Goal: Communication & Community: Ask a question

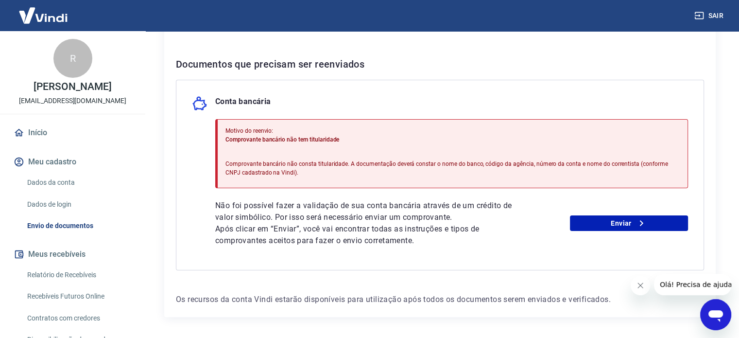
scroll to position [163, 0]
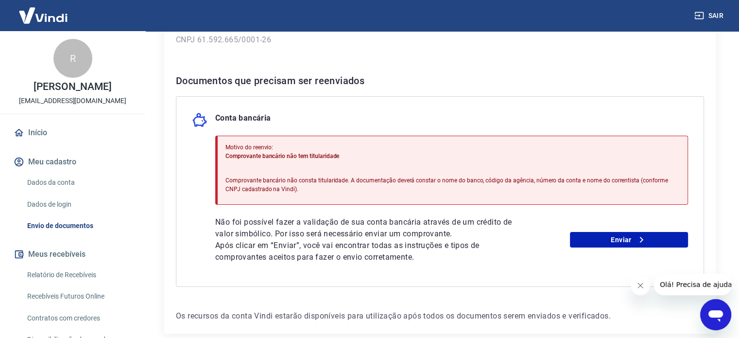
click at [58, 201] on link "Dados de login" at bounding box center [78, 204] width 110 height 20
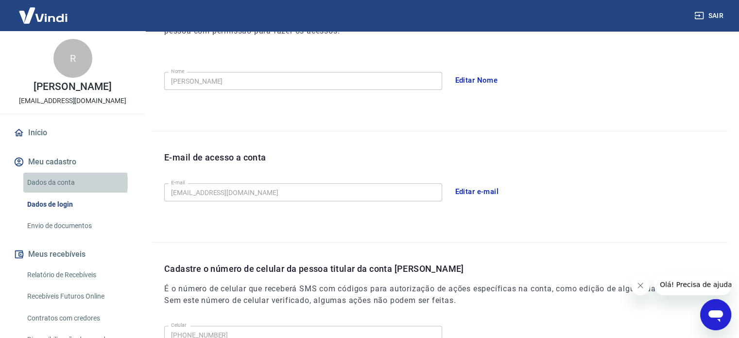
click at [58, 183] on link "Dados da conta" at bounding box center [78, 182] width 110 height 20
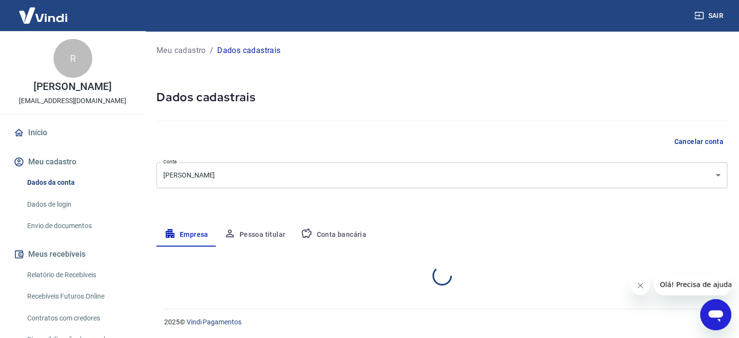
select select "MG"
select select "business"
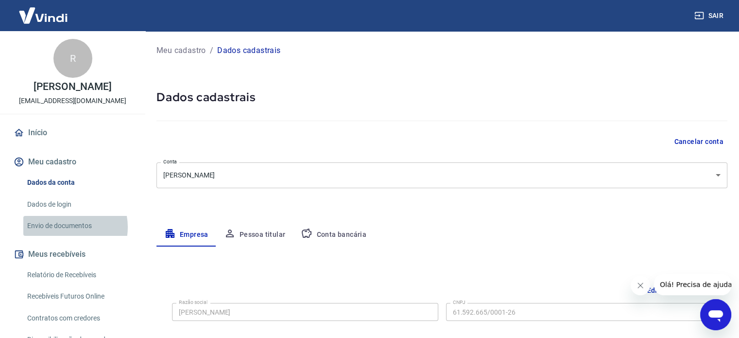
click at [64, 227] on link "Envio de documentos" at bounding box center [78, 226] width 110 height 20
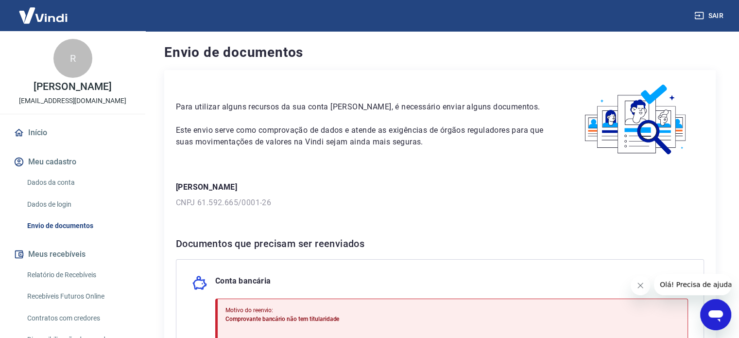
click at [49, 159] on button "Meu cadastro" at bounding box center [73, 161] width 122 height 21
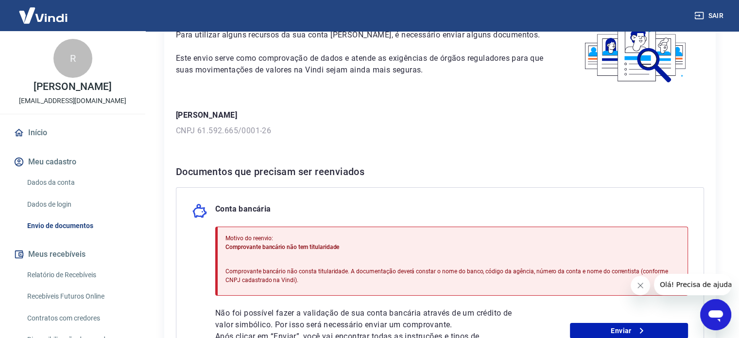
scroll to position [194, 0]
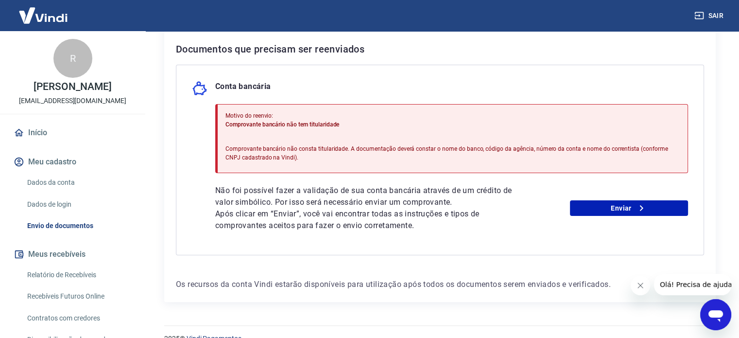
click at [52, 164] on button "Meu cadastro" at bounding box center [73, 161] width 122 height 21
click at [63, 192] on div "Dados da conta Dados de login Envio de documentos" at bounding box center [73, 203] width 122 height 63
click at [58, 185] on link "Dados da conta" at bounding box center [78, 182] width 110 height 20
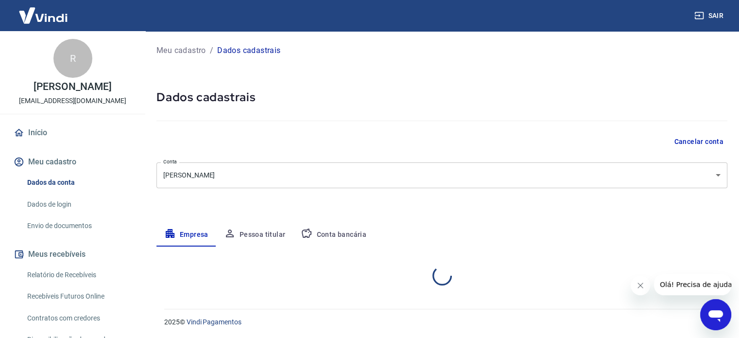
select select "MG"
select select "business"
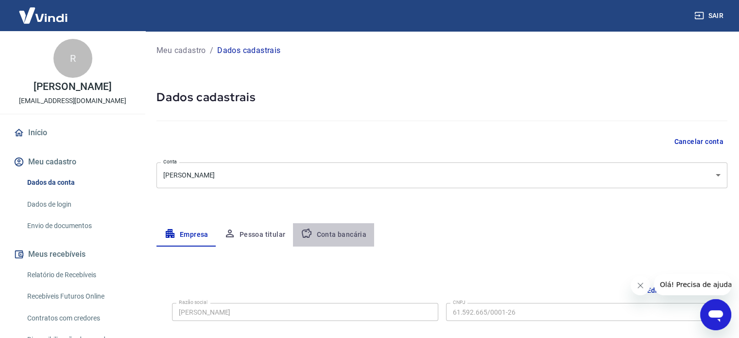
click at [343, 239] on button "Conta bancária" at bounding box center [333, 234] width 81 height 23
select select "1"
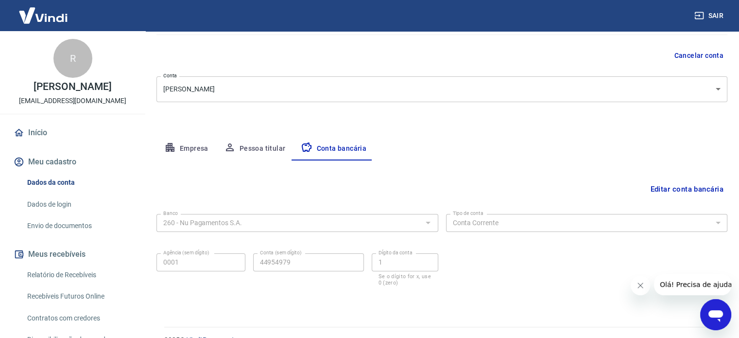
scroll to position [104, 0]
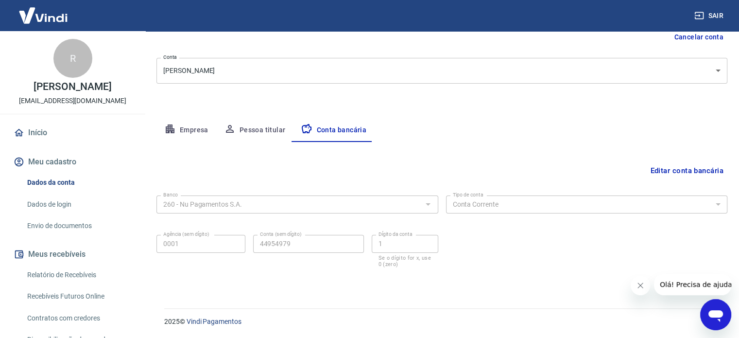
click at [663, 172] on button "Editar conta bancária" at bounding box center [686, 170] width 81 height 18
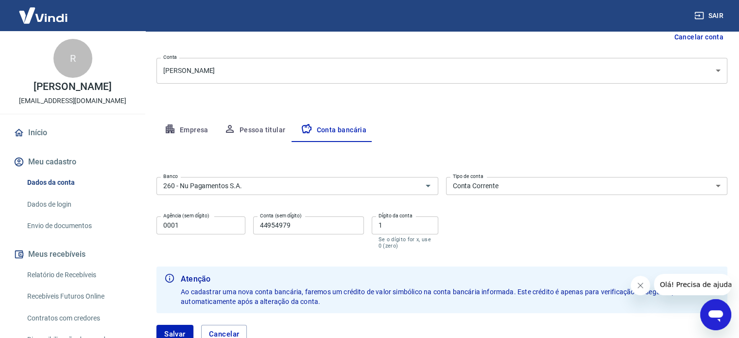
click at [219, 228] on input "0001" at bounding box center [200, 225] width 89 height 18
drag, startPoint x: 239, startPoint y: 222, endPoint x: 222, endPoint y: 221, distance: 17.5
click at [222, 221] on div "Agência (sem dígito) 0001 Agência (sem dígito) Conta (sem dígito) 44954979 Cont…" at bounding box center [297, 231] width 282 height 38
type input "759926142"
click at [173, 290] on button "Salvar" at bounding box center [174, 333] width 37 height 18
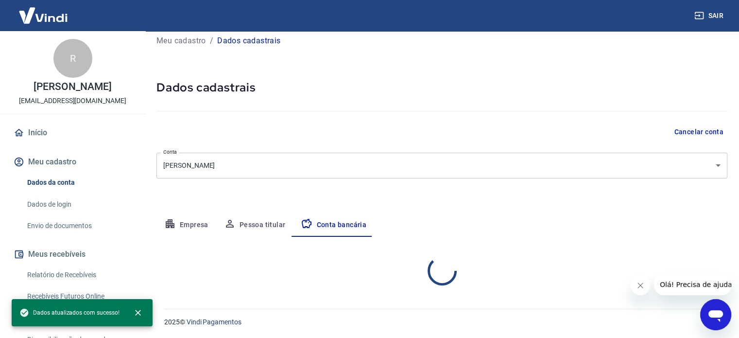
select select "1"
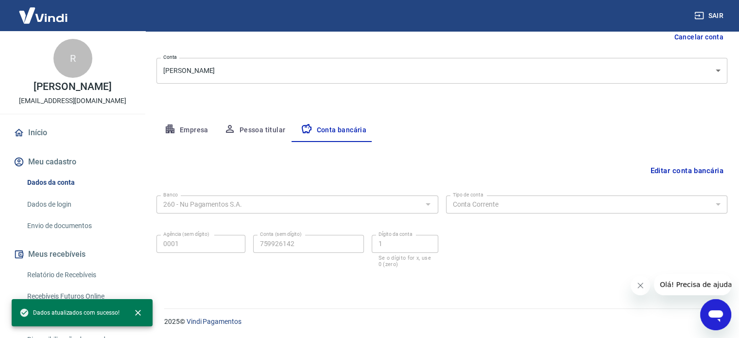
click at [67, 202] on link "Dados de login" at bounding box center [78, 204] width 110 height 20
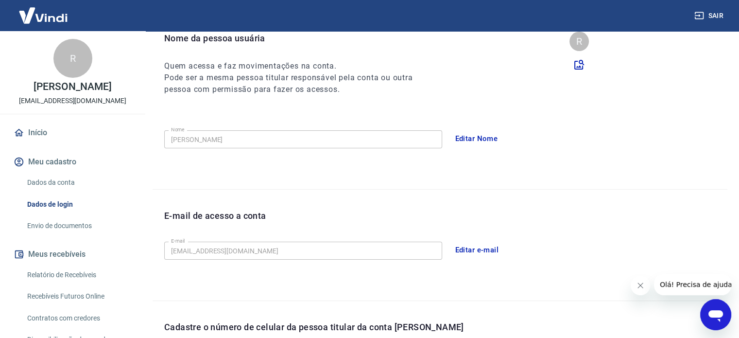
scroll to position [284, 0]
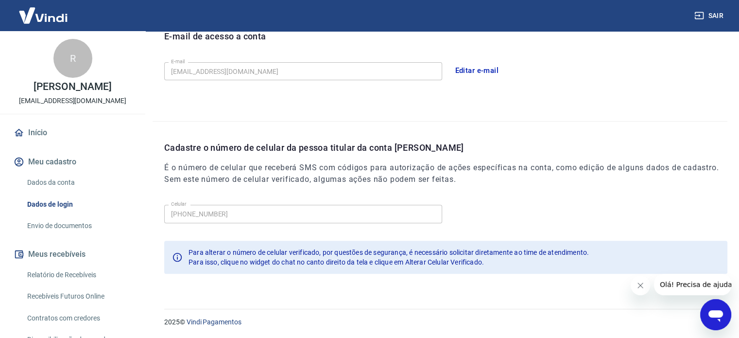
click at [56, 165] on button "Meu cadastro" at bounding box center [73, 161] width 122 height 21
click at [57, 183] on link "Dados da conta" at bounding box center [78, 182] width 110 height 20
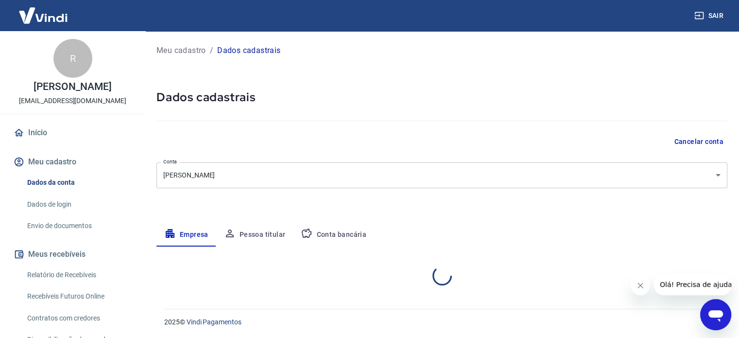
select select "MG"
select select "business"
drag, startPoint x: 348, startPoint y: 232, endPoint x: 376, endPoint y: 227, distance: 29.1
click at [348, 233] on button "Conta bancária" at bounding box center [333, 234] width 81 height 23
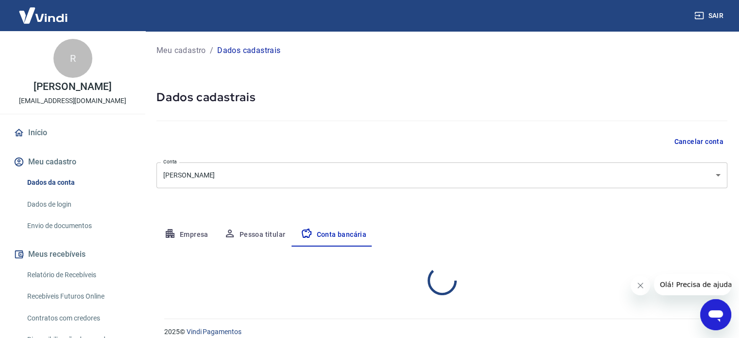
select select "1"
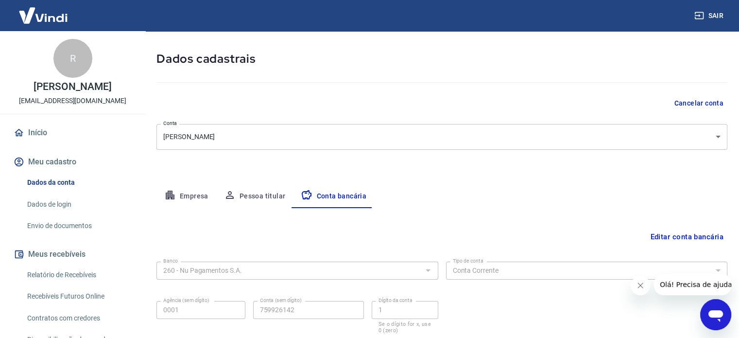
scroll to position [104, 0]
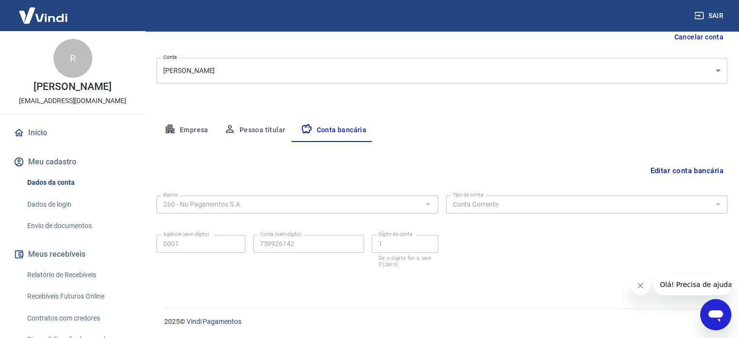
click at [196, 121] on button "Empresa" at bounding box center [186, 130] width 60 height 23
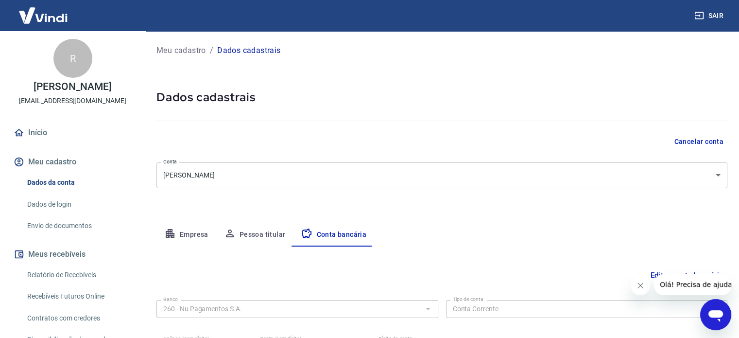
select select "MG"
select select "business"
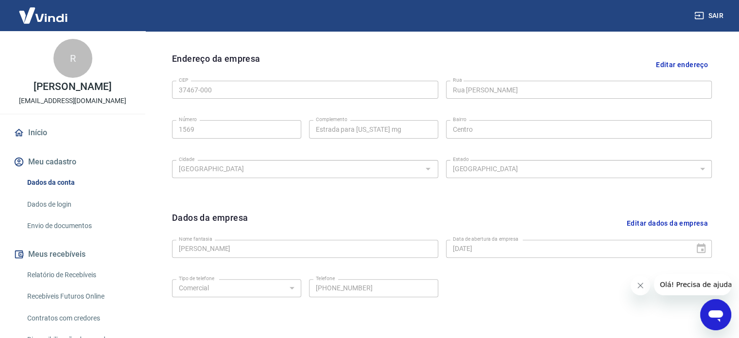
scroll to position [168, 0]
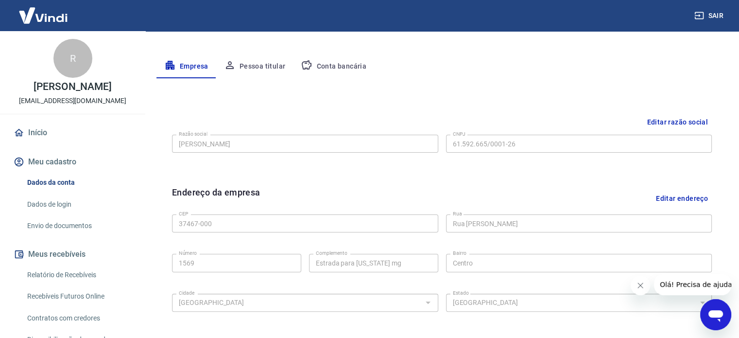
click at [66, 223] on link "Envio de documentos" at bounding box center [78, 226] width 110 height 20
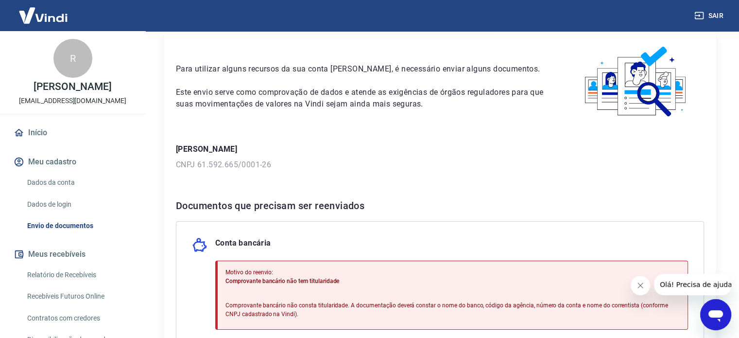
scroll to position [97, 0]
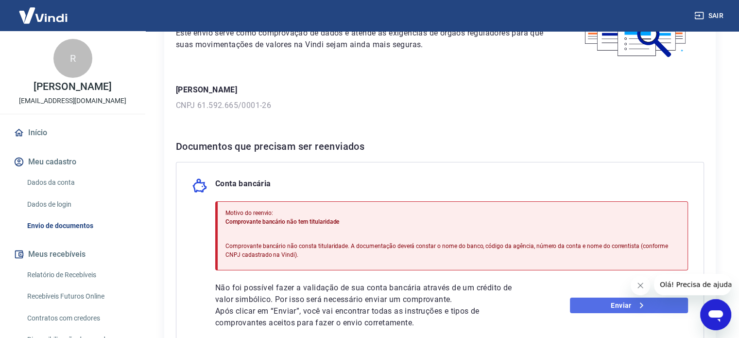
click at [591, 290] on link "Enviar" at bounding box center [629, 305] width 118 height 16
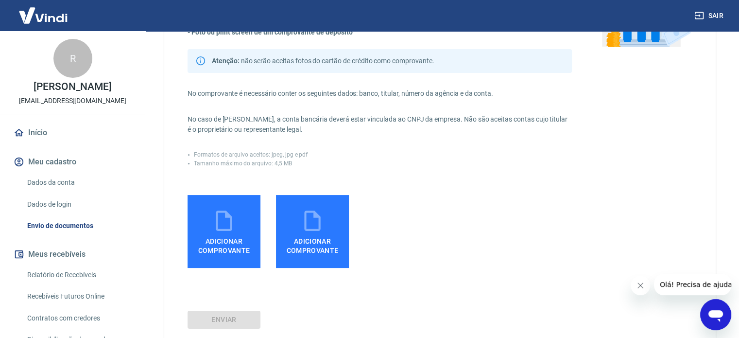
scroll to position [146, 0]
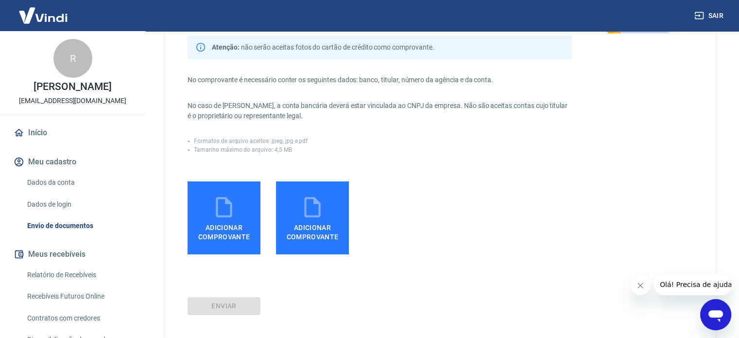
click at [234, 220] on span "Adicionar comprovante" at bounding box center [223, 230] width 65 height 22
click at [0, 0] on input "Adicionar comprovante" at bounding box center [0, 0] width 0 height 0
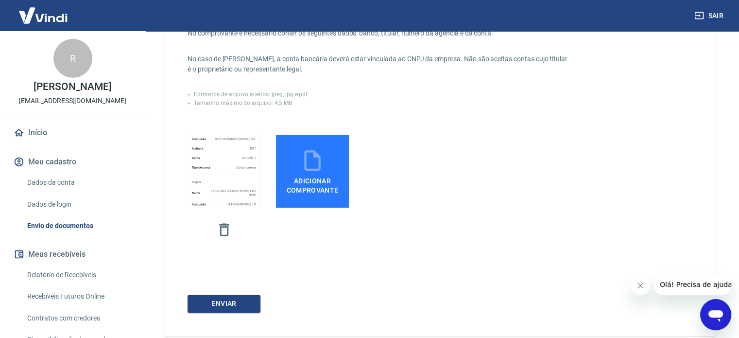
scroll to position [243, 0]
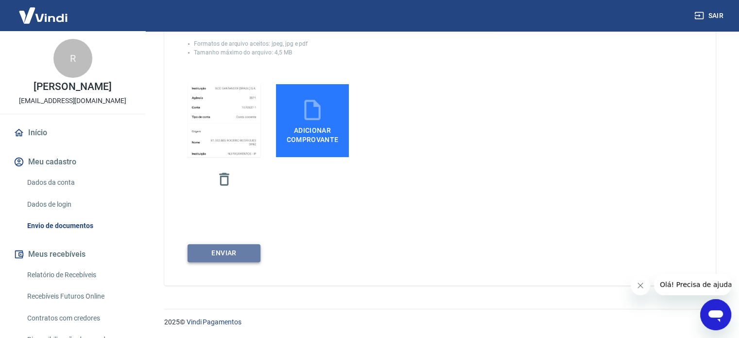
click at [223, 250] on button "ENVIAR" at bounding box center [224, 253] width 73 height 18
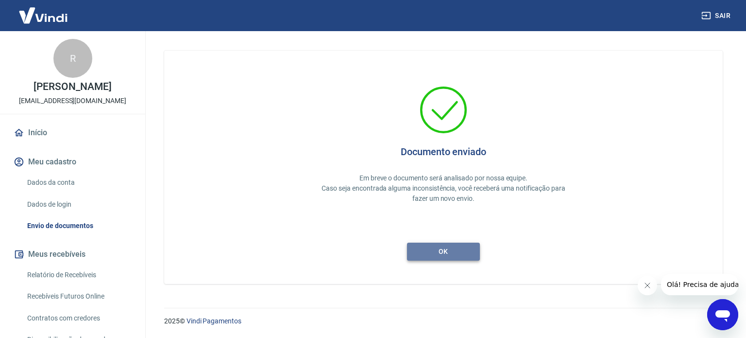
click at [459, 255] on button "ok" at bounding box center [443, 251] width 73 height 18
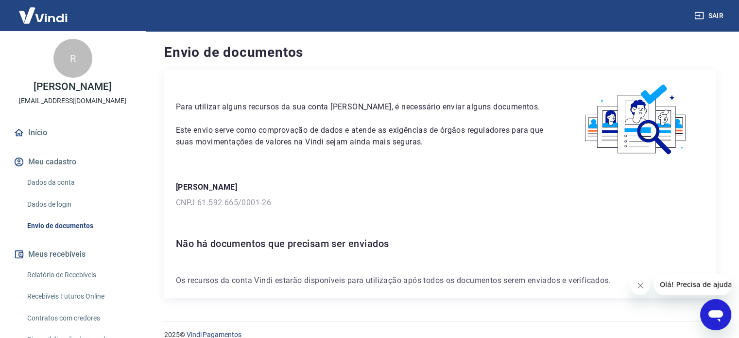
drag, startPoint x: 72, startPoint y: 163, endPoint x: 73, endPoint y: 154, distance: 8.8
click at [72, 163] on button "Meu cadastro" at bounding box center [73, 161] width 122 height 21
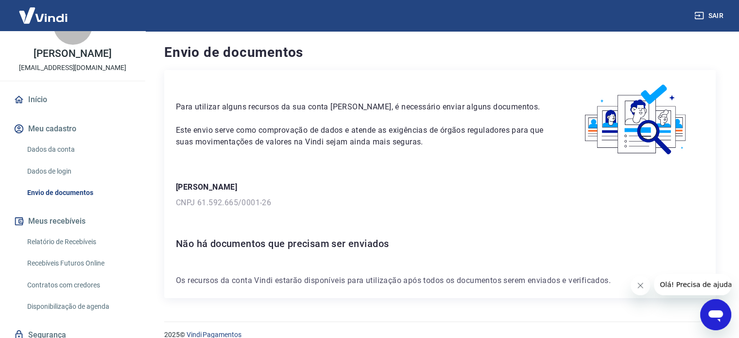
scroll to position [69, 0]
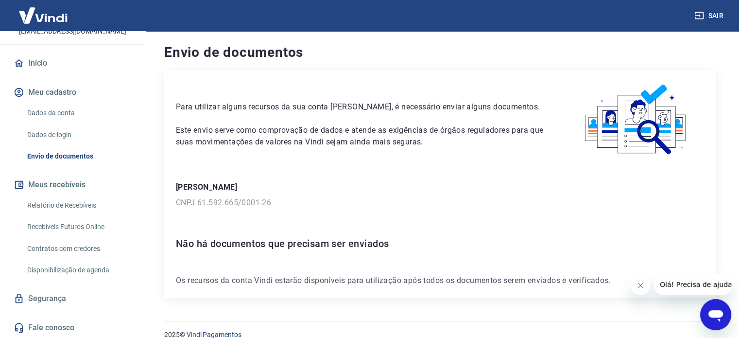
click at [65, 214] on link "Relatório de Recebíveis" at bounding box center [78, 205] width 110 height 20
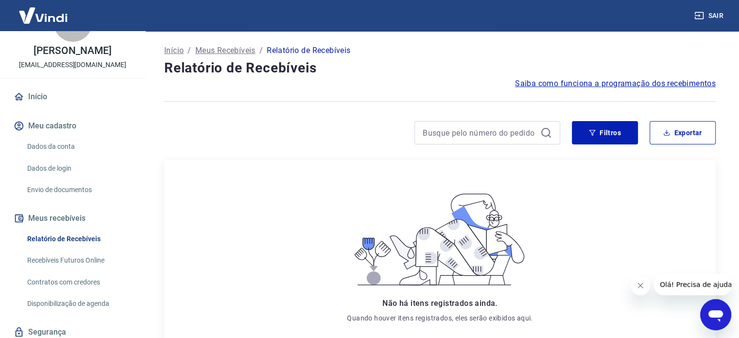
scroll to position [69, 0]
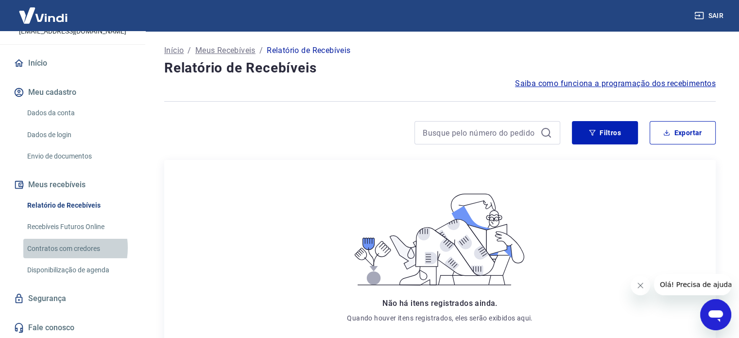
click at [53, 247] on link "Contratos com credores" at bounding box center [78, 249] width 110 height 20
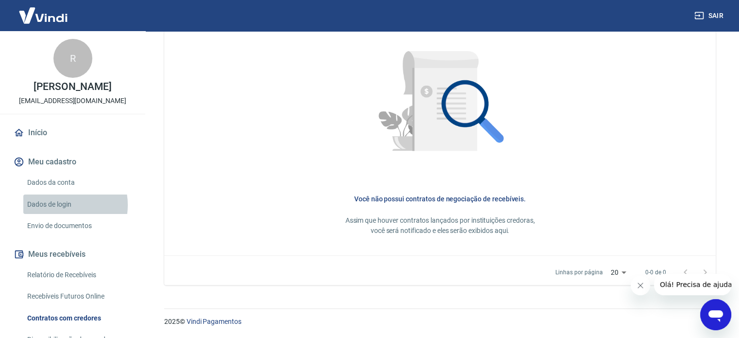
click at [58, 205] on link "Dados de login" at bounding box center [78, 204] width 110 height 20
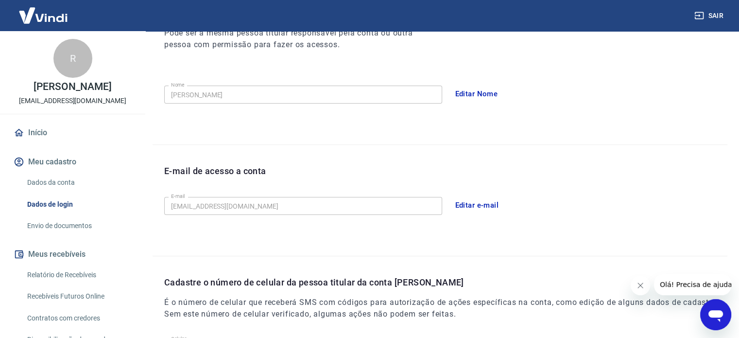
scroll to position [138, 0]
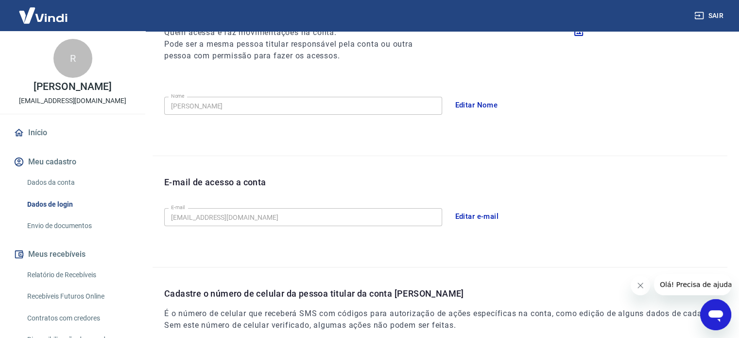
click at [51, 227] on link "Envio de documentos" at bounding box center [78, 226] width 110 height 20
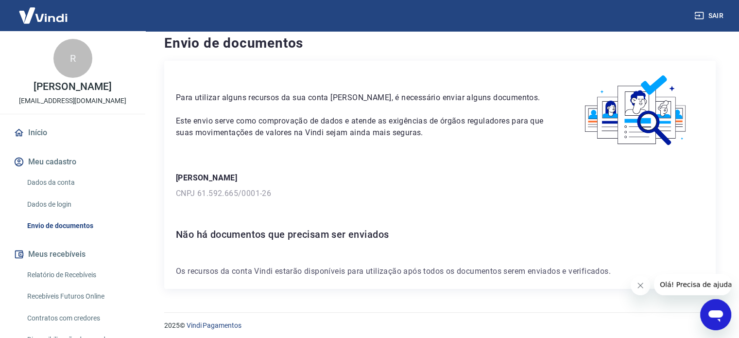
scroll to position [14, 0]
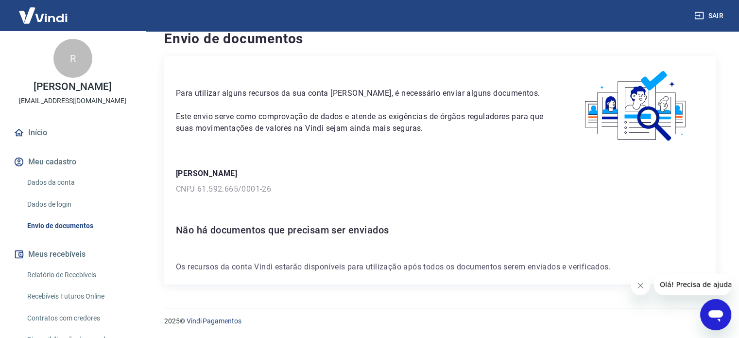
click at [710, 312] on icon "Abrir janela de mensagens" at bounding box center [715, 316] width 15 height 12
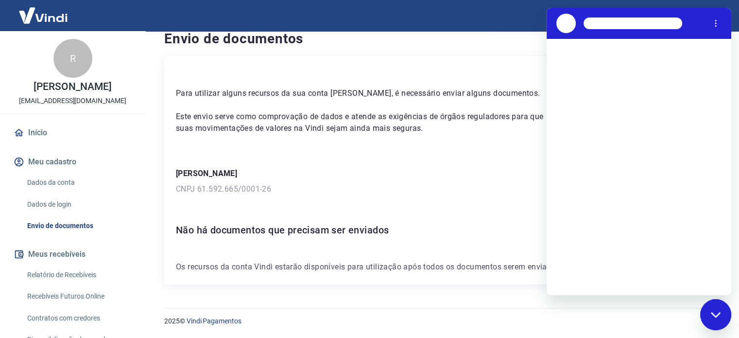
scroll to position [0, 0]
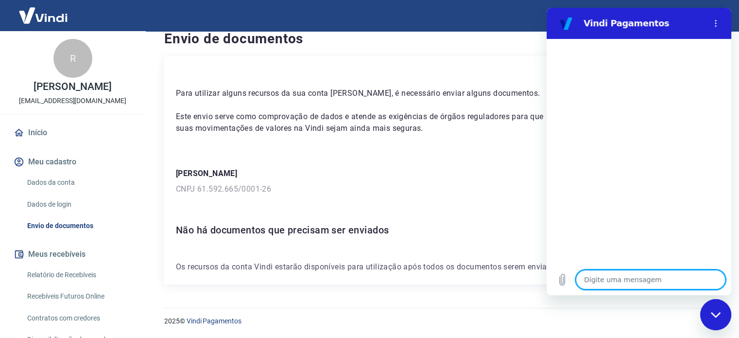
click at [591, 278] on textarea at bounding box center [651, 279] width 150 height 19
type textarea "q"
type textarea "x"
type textarea "qu"
type textarea "x"
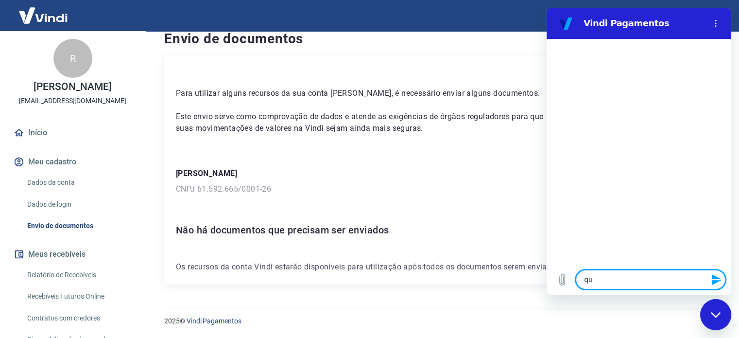
type textarea "que"
type textarea "x"
type textarea "quer"
type textarea "x"
type textarea "quero"
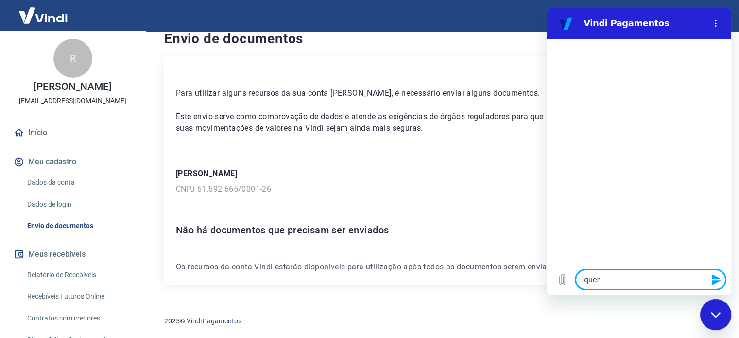
type textarea "x"
type textarea "quero"
type textarea "x"
type textarea "quero f"
type textarea "x"
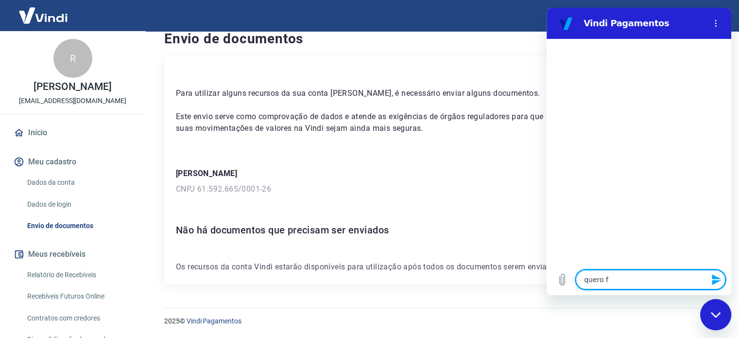
type textarea "quero fa"
type textarea "x"
type textarea "quero fal"
type textarea "x"
type textarea "quero fala"
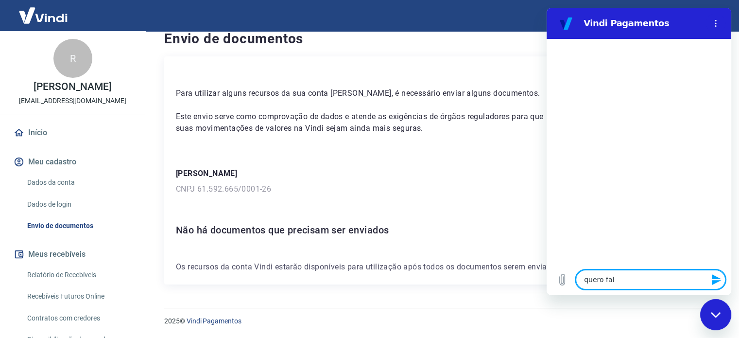
type textarea "x"
type textarea "quero falar"
type textarea "x"
type textarea "quero falar"
type textarea "x"
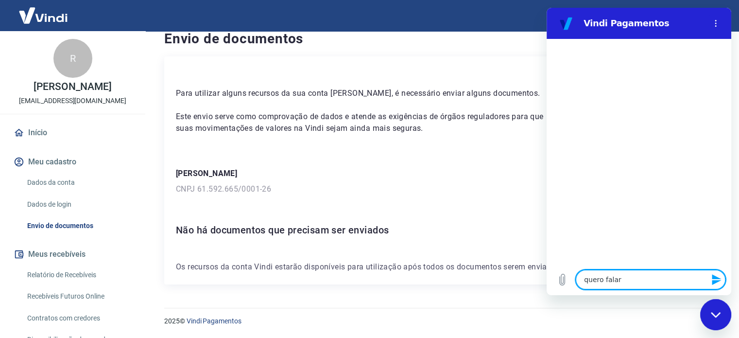
type textarea "quero falar c"
type textarea "x"
type textarea "quero falar co"
type textarea "x"
type textarea "quero falar com"
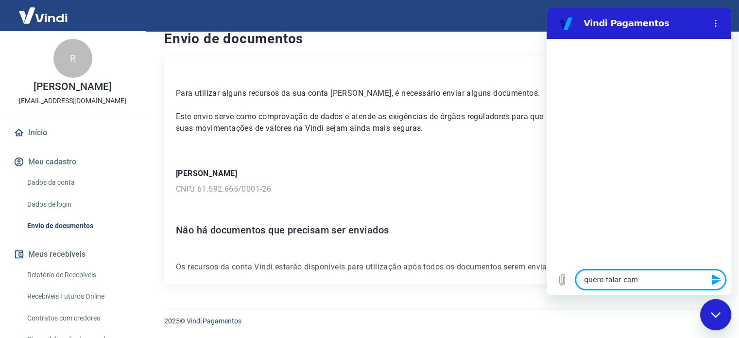
type textarea "x"
type textarea "quero falar com"
type textarea "x"
type textarea "quero falar com u"
type textarea "x"
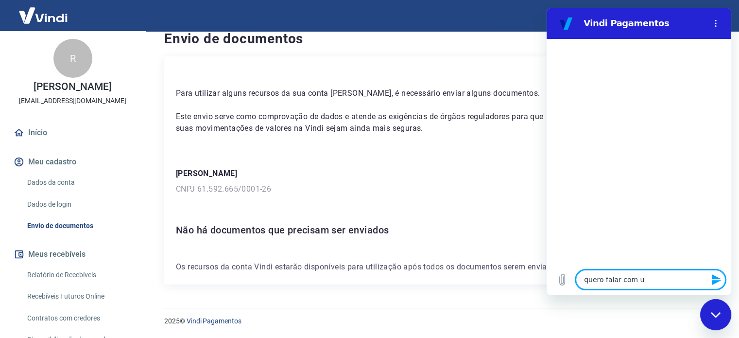
type textarea "quero falar com um"
type textarea "x"
type textarea "quero falar com uma"
type textarea "x"
type textarea "quero falar com uma"
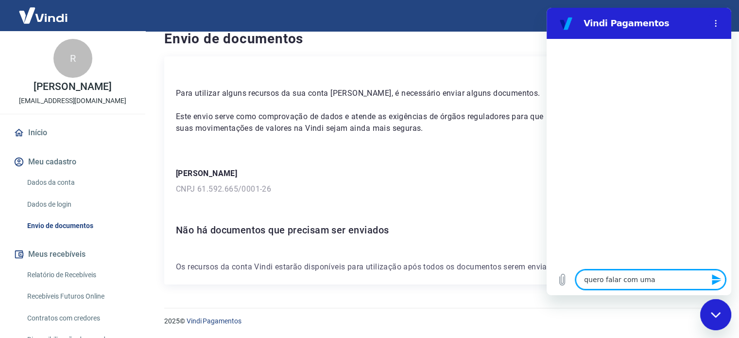
type textarea "x"
type textarea "quero falar com uma p"
type textarea "x"
type textarea "quero falar com uma pe"
type textarea "x"
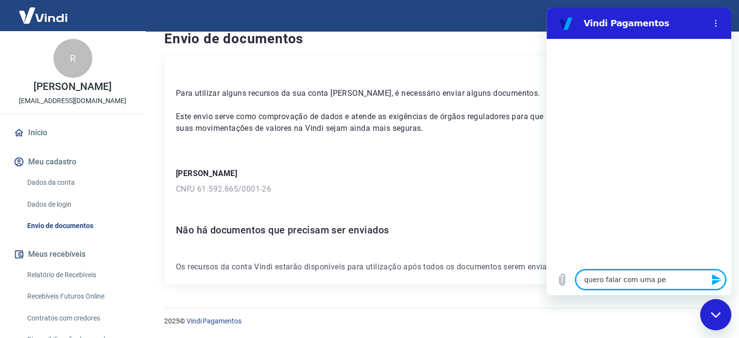
type textarea "quero falar com uma pes"
type textarea "x"
type textarea "quero falar com uma pess"
type textarea "x"
type textarea "quero falar com uma pesso"
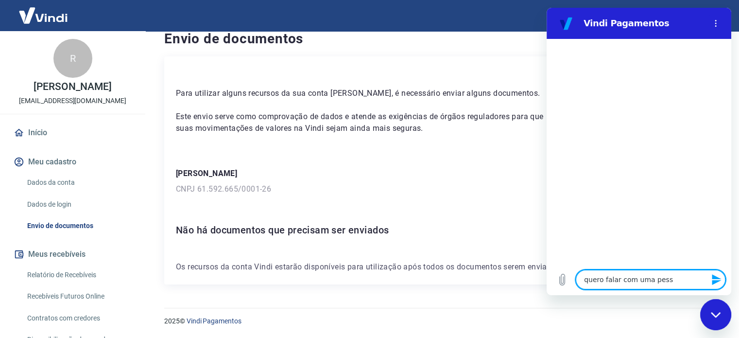
type textarea "x"
type textarea "quero falar com uma pessoa"
type textarea "x"
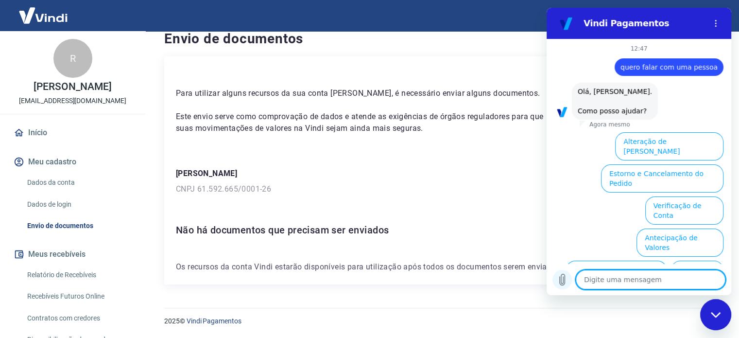
scroll to position [66, 0]
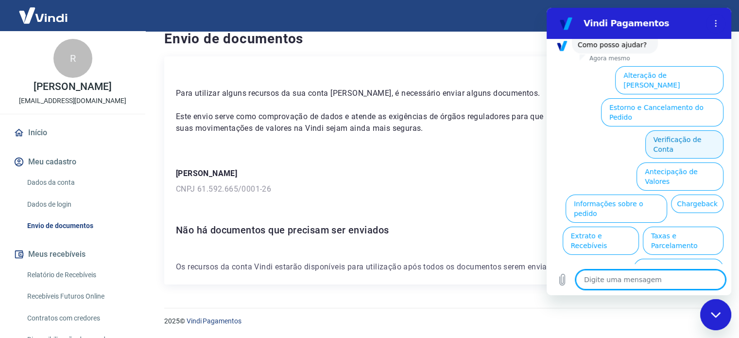
click at [693, 130] on button "Verificação de Conta" at bounding box center [684, 144] width 78 height 28
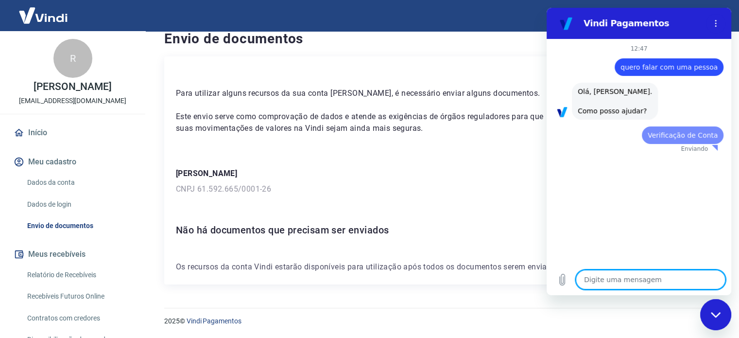
scroll to position [0, 0]
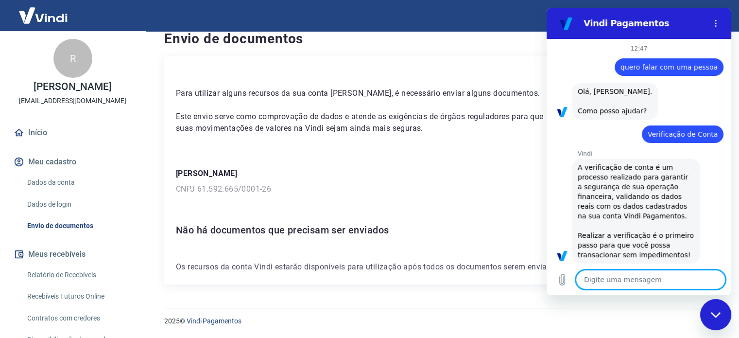
click at [639, 282] on textarea at bounding box center [651, 279] width 150 height 19
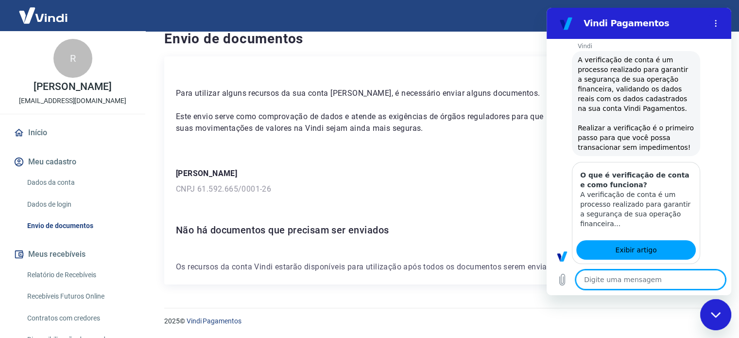
type textarea "x"
type textarea "q"
type textarea "x"
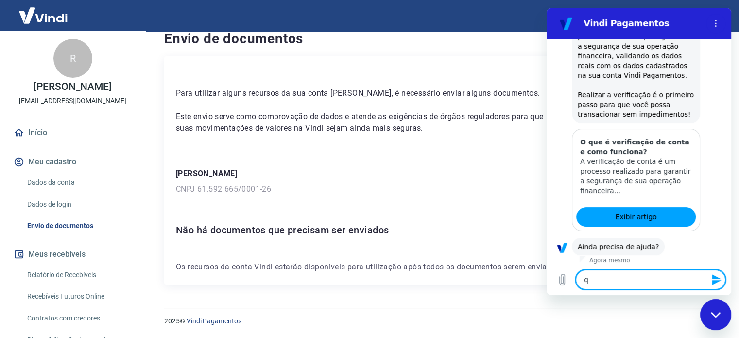
type textarea "qu"
type textarea "x"
type textarea "que"
type textarea "x"
type textarea "quer"
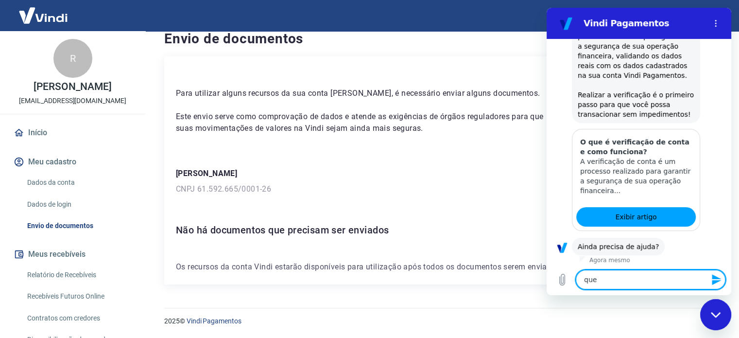
type textarea "x"
type textarea "quero"
type textarea "x"
type textarea "quero"
type textarea "x"
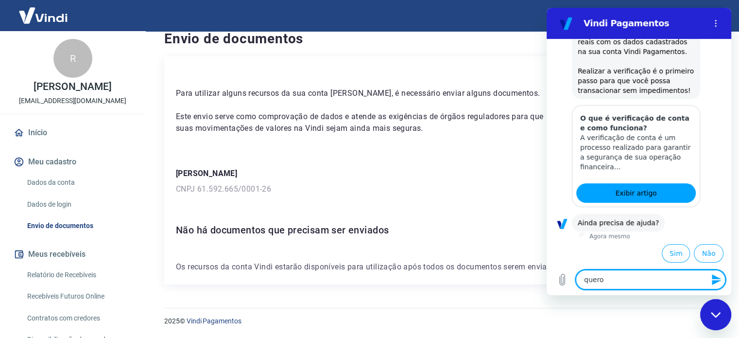
scroll to position [163, 0]
type textarea "quero f"
type textarea "x"
type textarea "quero fa"
type textarea "x"
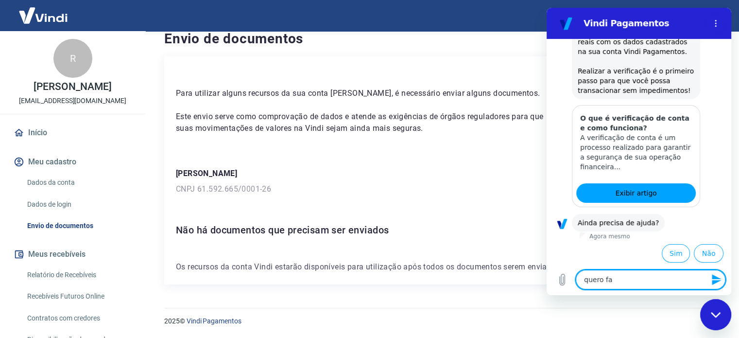
type textarea "quero fal"
type textarea "x"
type textarea "quero fala"
type textarea "x"
type textarea "quero falar"
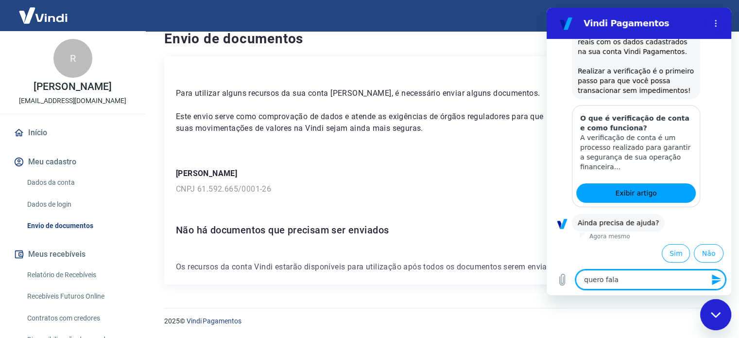
type textarea "x"
type textarea "quero falar"
type textarea "x"
type textarea "quero falar c"
type textarea "x"
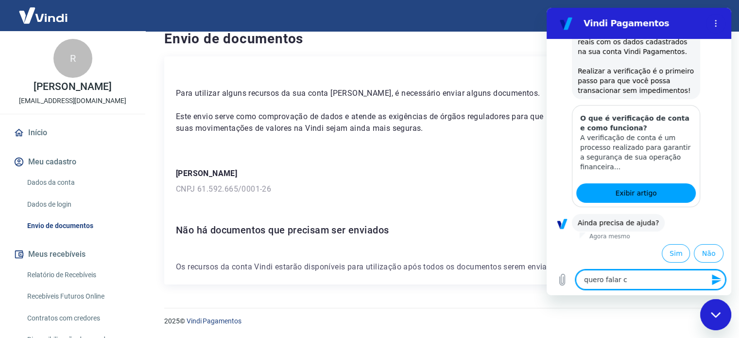
type textarea "quero falar co"
type textarea "x"
type textarea "quero falar com"
type textarea "x"
type textarea "quero falar com"
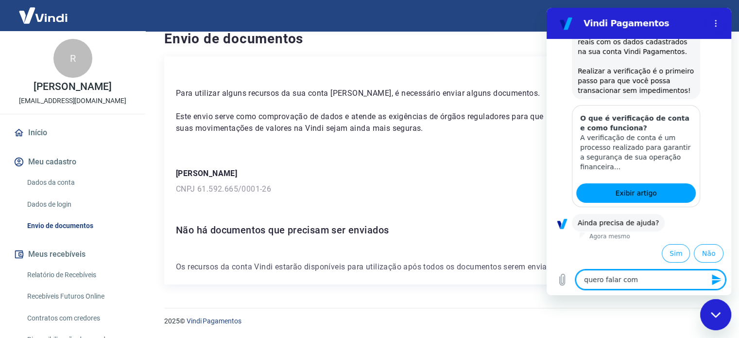
type textarea "x"
type textarea "quero falar com u"
type textarea "x"
type textarea "quero falar com um"
type textarea "x"
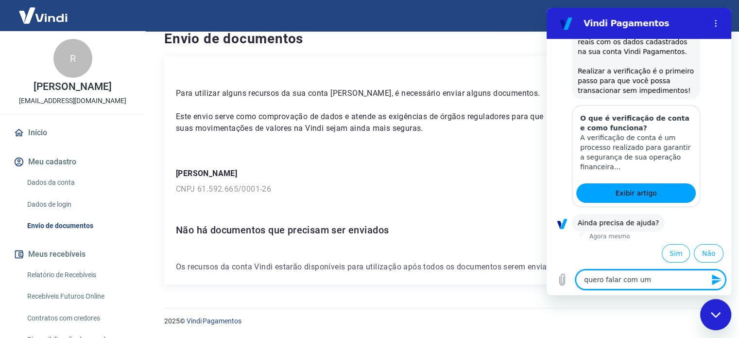
type textarea "quero falar com uma"
type textarea "x"
type textarea "quero falar com uma"
type textarea "x"
type textarea "quero falar com uma p"
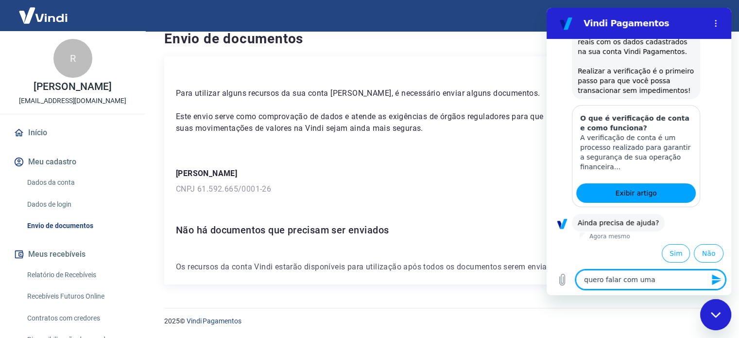
type textarea "x"
type textarea "quero falar com uma pe"
type textarea "x"
type textarea "quero falar com uma pesd"
type textarea "x"
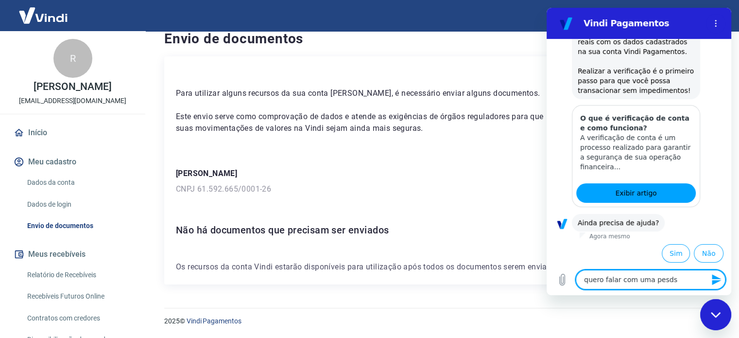
type textarea "quero falar com uma pesdsd"
type textarea "x"
type textarea "quero falar com uma pesdsdo"
type textarea "x"
type textarea "quero falar com uma pesdsd"
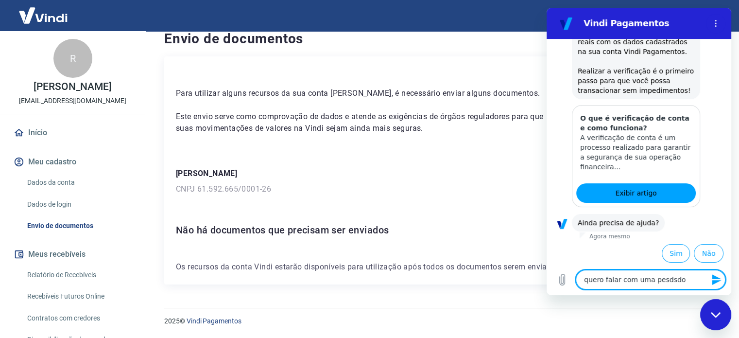
type textarea "x"
type textarea "quero falar com uma pesds"
type textarea "x"
type textarea "quero falar com uma pesd"
type textarea "x"
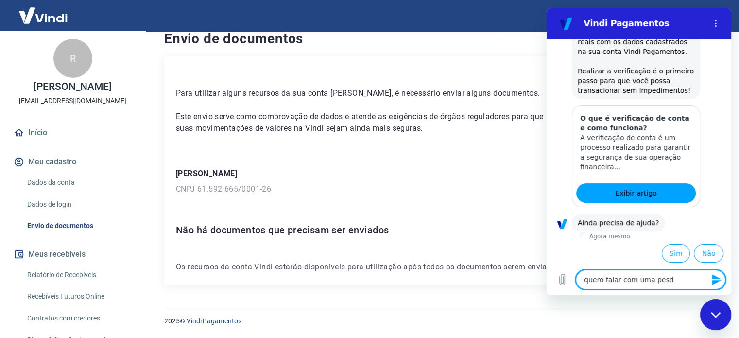
type textarea "quero falar com uma pes"
type textarea "x"
type textarea "quero falar com uma pe"
type textarea "x"
type textarea "quero falar com uma pes"
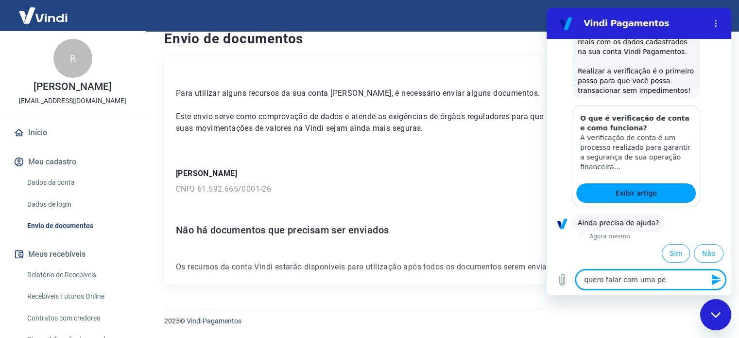
type textarea "x"
type textarea "quero falar com uma pessd"
type textarea "x"
type textarea "quero falar com uma pessdo"
type textarea "x"
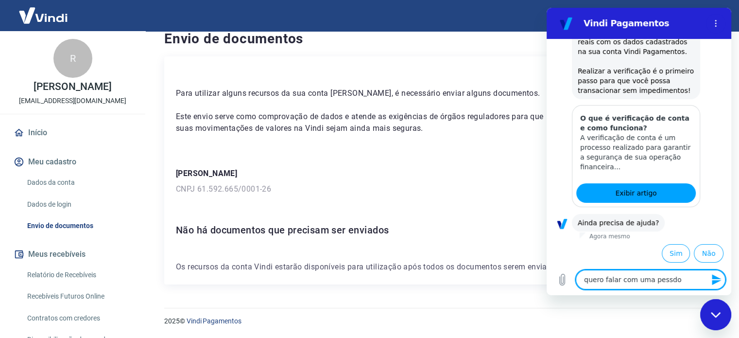
type textarea "quero falar com uma pessdoa"
type textarea "x"
type textarea "quero falar com uma pessdo"
type textarea "x"
type textarea "quero falar com uma pessd"
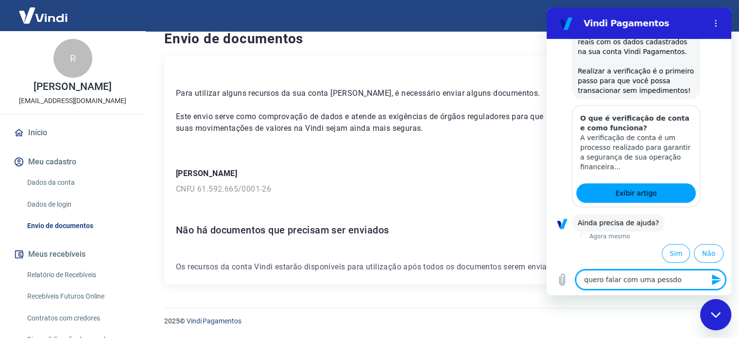
type textarea "x"
type textarea "quero falar com uma pess"
type textarea "x"
type textarea "quero falar com uma pesso"
type textarea "x"
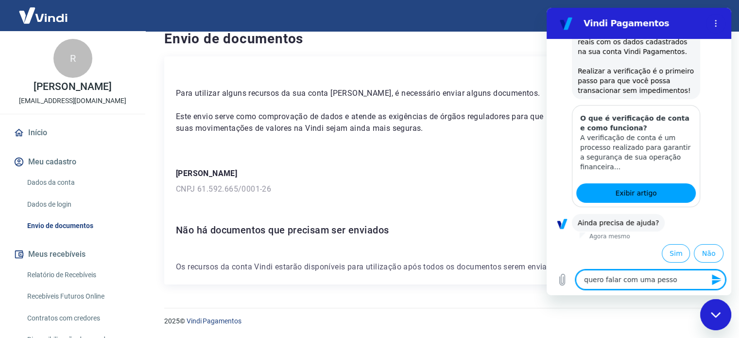
type textarea "quero falar com uma pessoa"
type textarea "x"
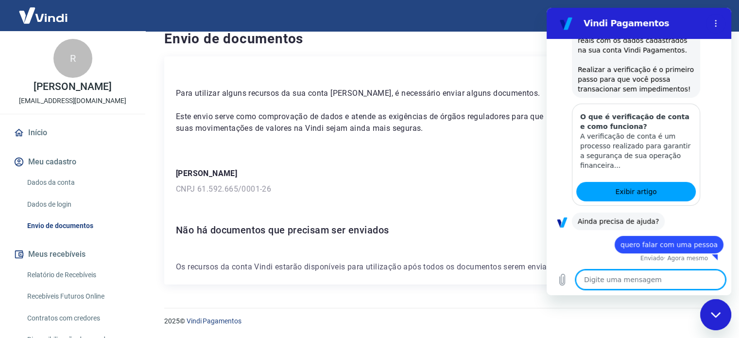
type textarea "x"
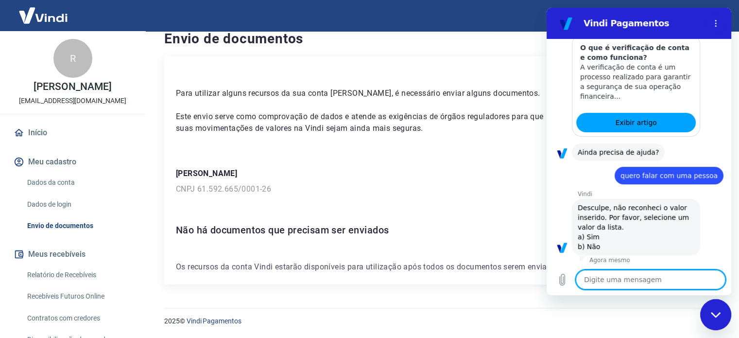
scroll to position [236, 0]
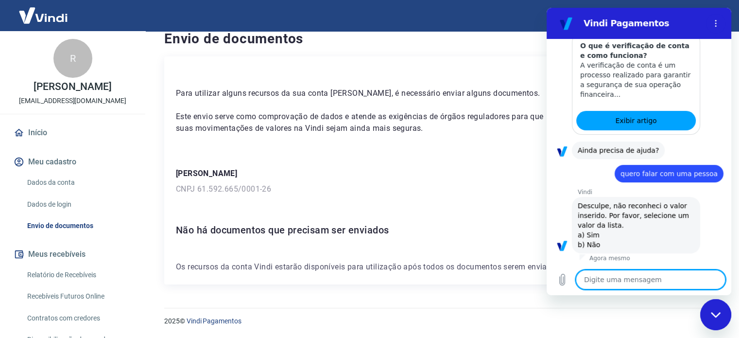
type textarea "p"
type textarea "x"
type textarea "s"
type textarea "x"
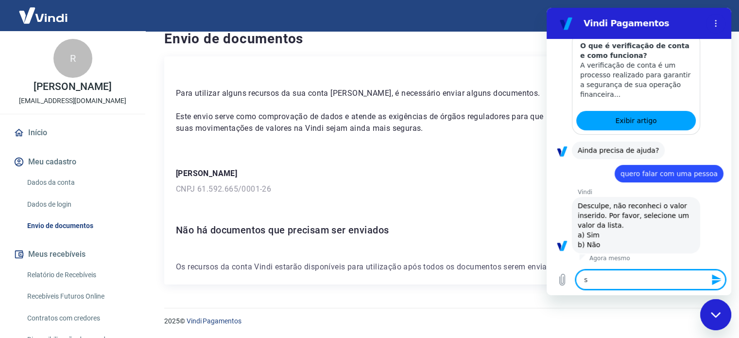
type textarea "si"
type textarea "x"
type textarea "sim"
type textarea "x"
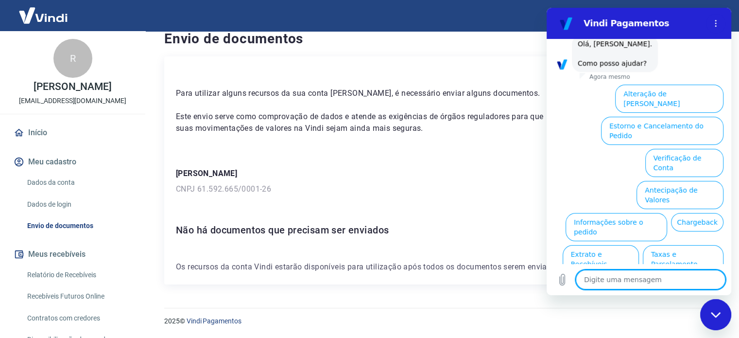
scroll to position [510, 0]
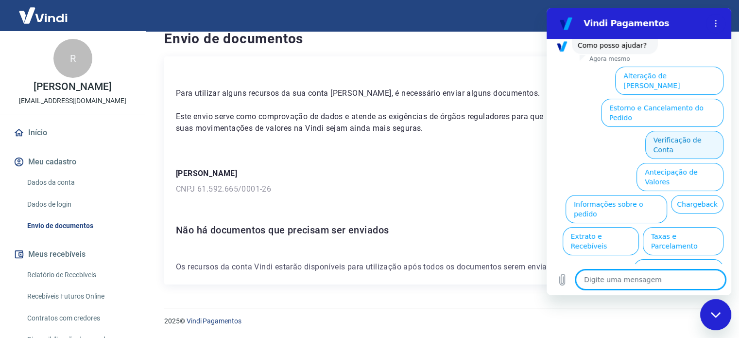
click at [686, 131] on button "Verificação de Conta" at bounding box center [684, 145] width 78 height 28
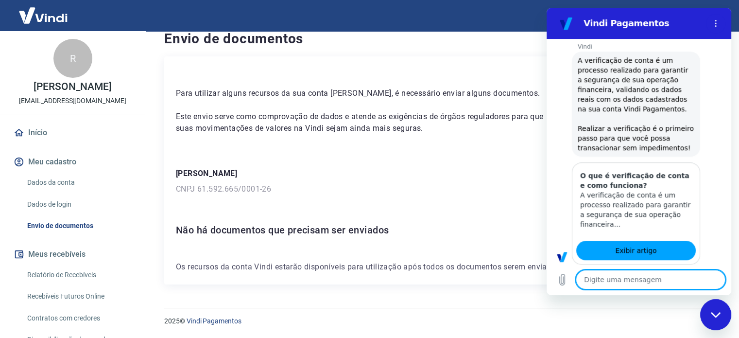
type textarea "x"
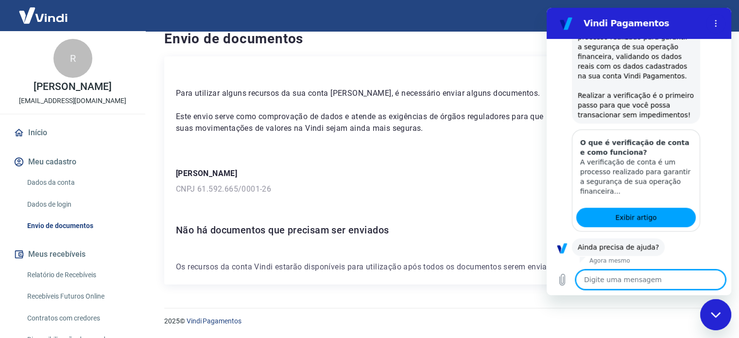
scroll to position [607, 0]
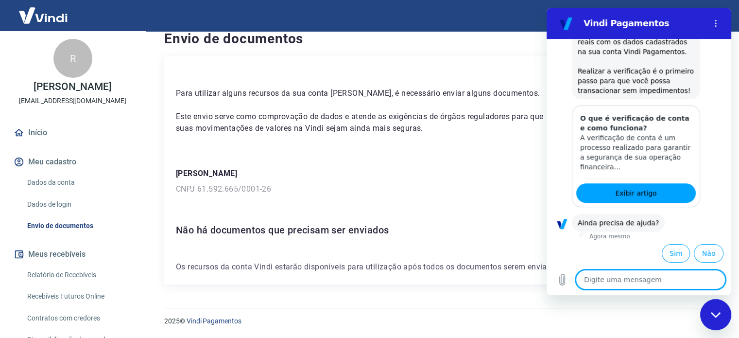
type textarea "s"
type textarea "x"
type textarea "si"
type textarea "x"
type textarea "sim"
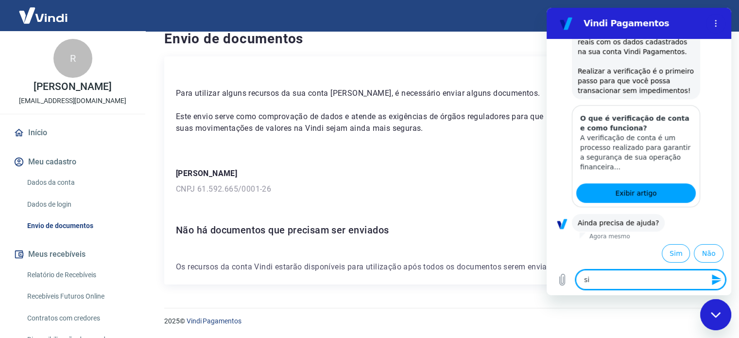
type textarea "x"
type textarea "sim"
click at [662, 251] on button "Sim" at bounding box center [676, 253] width 28 height 18
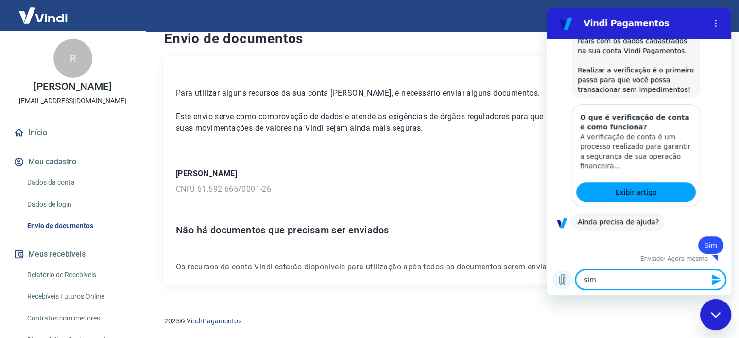
drag, startPoint x: 632, startPoint y: 281, endPoint x: 566, endPoint y: 283, distance: 66.1
click at [566, 283] on div "Digite uma mensagem sim x" at bounding box center [638, 279] width 185 height 31
type textarea "x"
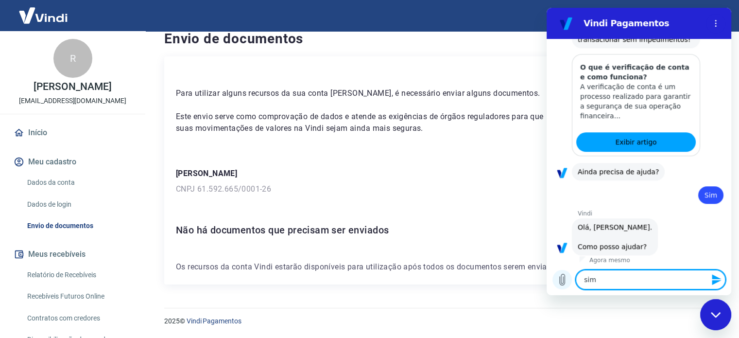
type textarea "si"
type textarea "x"
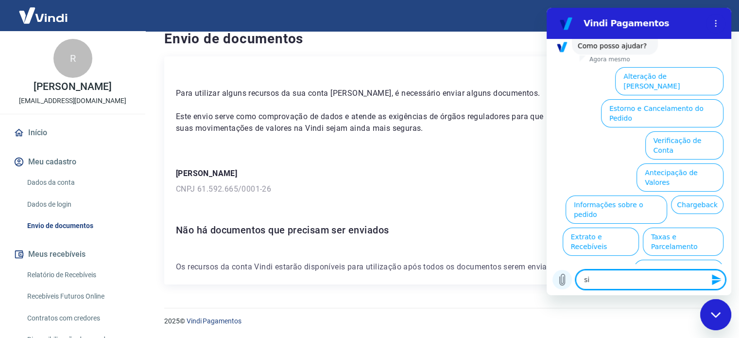
scroll to position [859, 0]
type textarea "si"
click at [682, 131] on button "Verificação de Conta" at bounding box center [684, 145] width 78 height 28
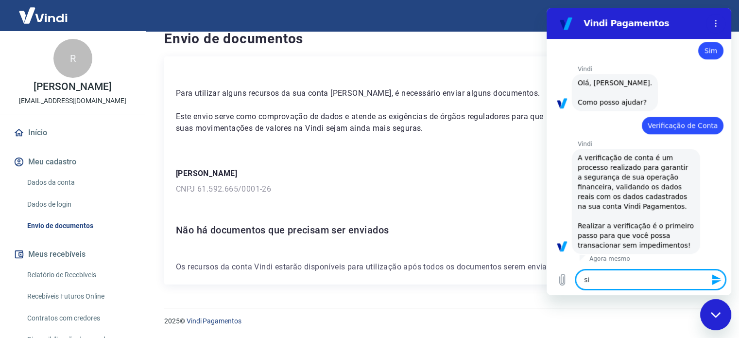
type textarea "x"
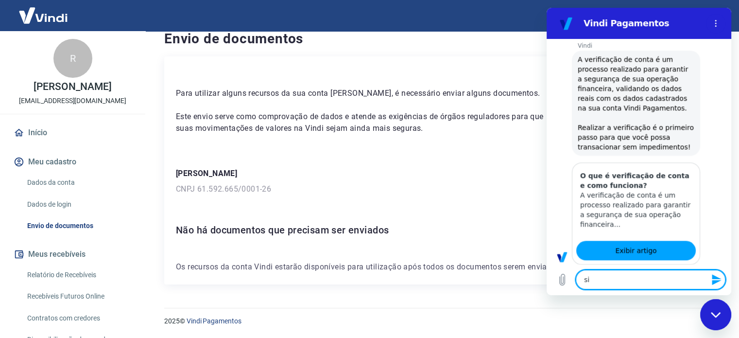
type textarea "s"
type textarea "x"
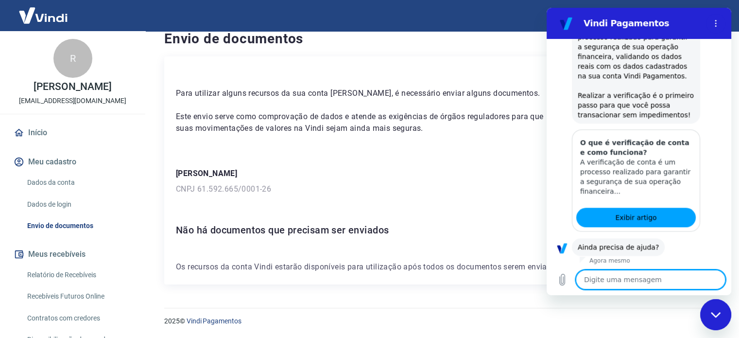
scroll to position [957, 0]
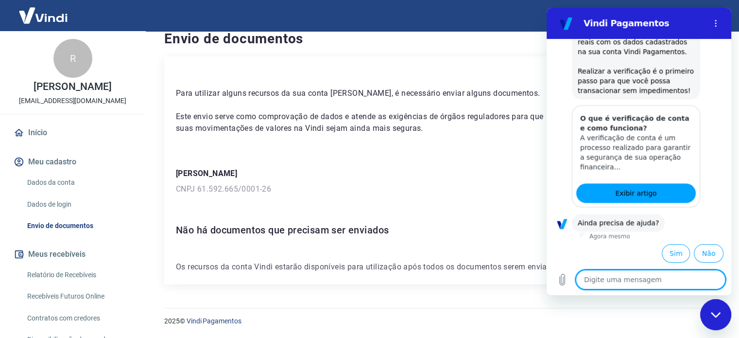
type textarea "q"
type textarea "x"
type textarea "qu"
type textarea "x"
type textarea "que"
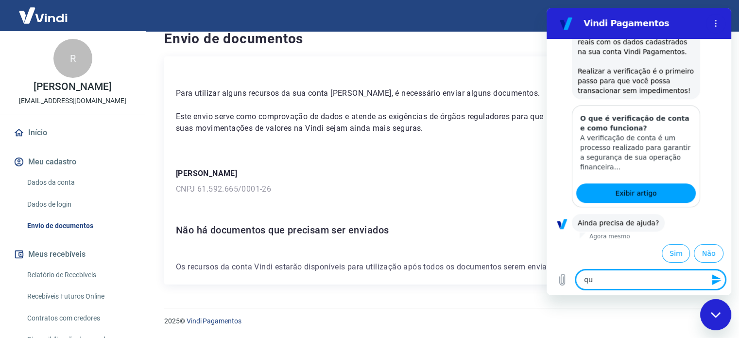
type textarea "x"
type textarea "quer"
type textarea "x"
type textarea "quero"
type textarea "x"
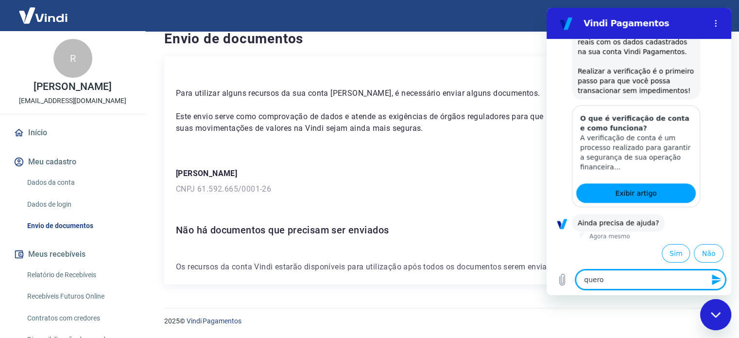
type textarea "quero"
type textarea "x"
type textarea "quero s"
type textarea "x"
type textarea "quero se"
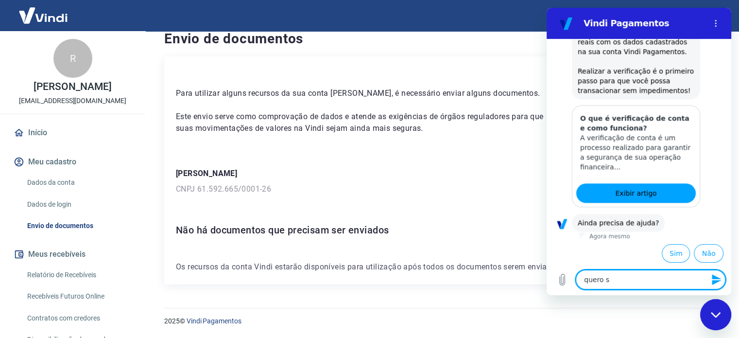
type textarea "x"
type textarea "quero ser"
type textarea "x"
type textarea "quero ser"
type textarea "x"
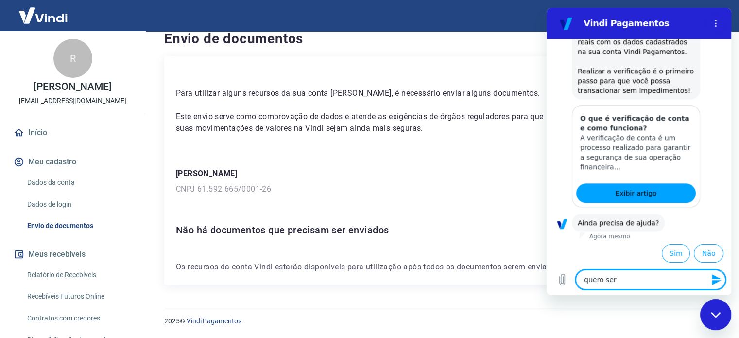
type textarea "quero ser a"
type textarea "x"
type textarea "quero ser at"
type textarea "x"
type textarea "quero ser ate"
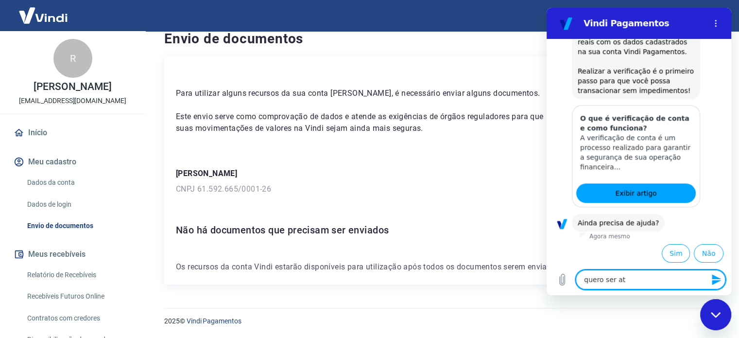
type textarea "x"
type textarea "quero ser aten"
type textarea "x"
type textarea "quero ser atend"
type textarea "x"
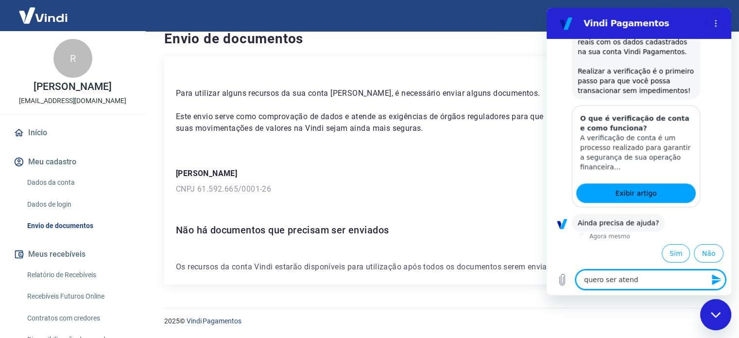
type textarea "quero ser atendi"
type textarea "x"
type textarea "quero ser atendid"
type textarea "x"
type textarea "quero ser atendido"
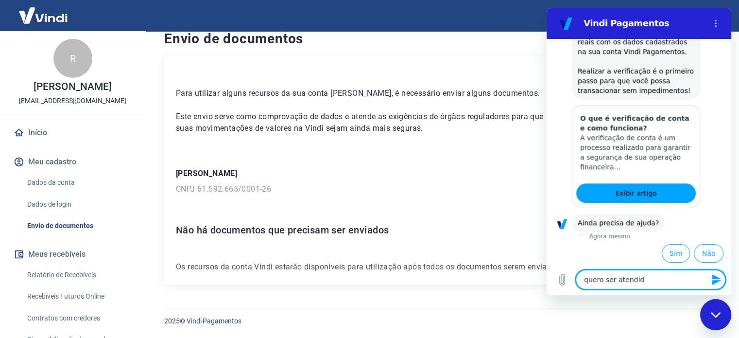
type textarea "x"
type textarea "quero ser atendido"
type textarea "x"
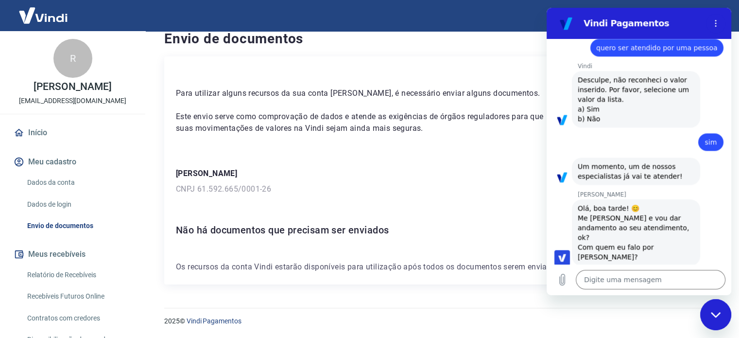
scroll to position [1157, 0]
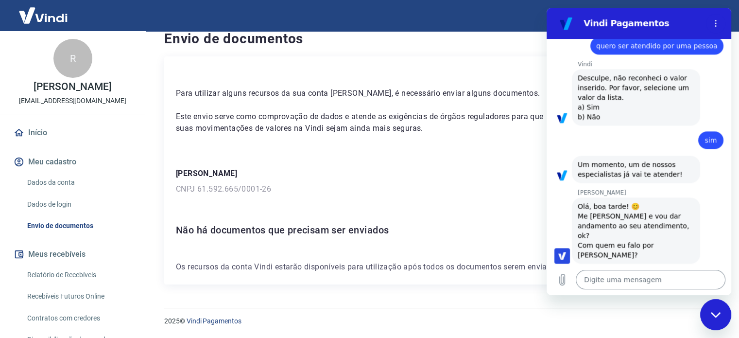
click at [603, 280] on textarea at bounding box center [651, 279] width 150 height 19
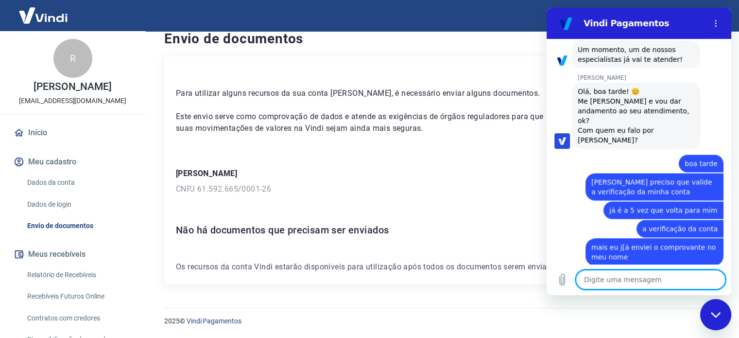
scroll to position [1274, 0]
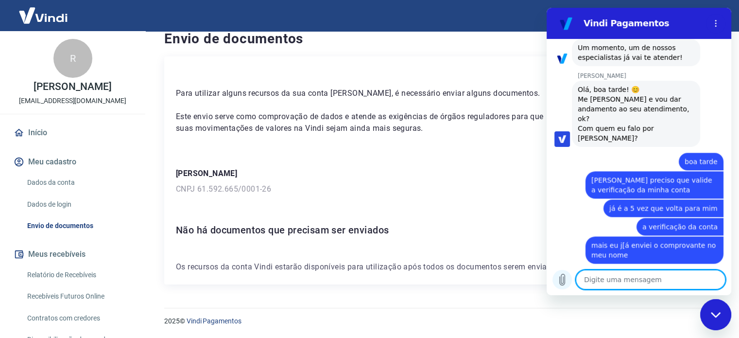
click at [564, 278] on icon "Carregar arquivo" at bounding box center [562, 279] width 12 height 12
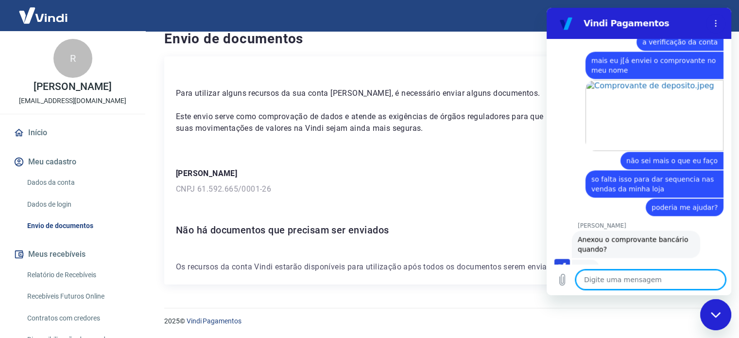
scroll to position [1457, 0]
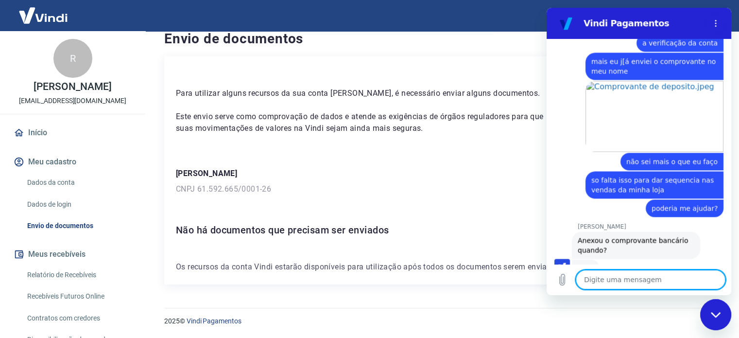
click at [644, 279] on textarea at bounding box center [651, 279] width 150 height 19
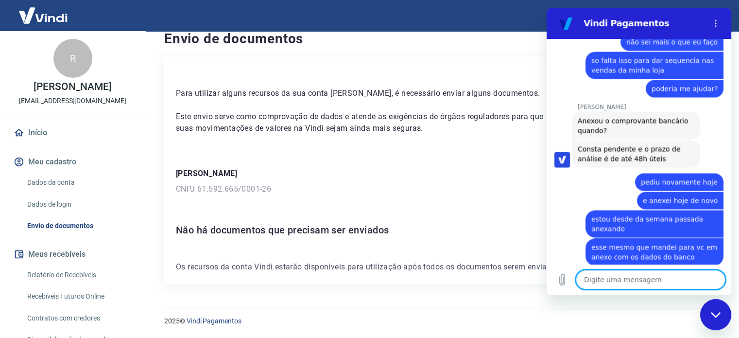
scroll to position [1579, 0]
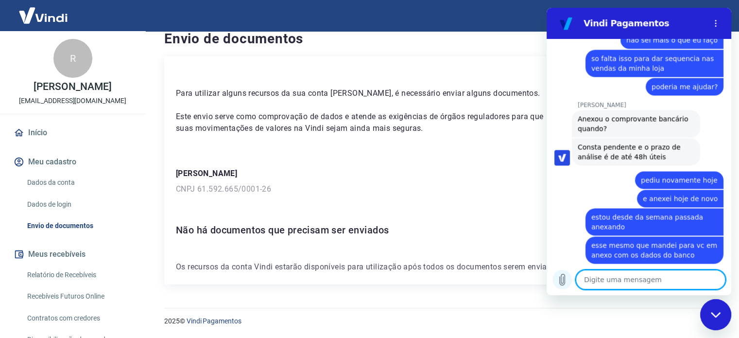
click at [556, 279] on button "Carregar arquivo" at bounding box center [561, 279] width 19 height 19
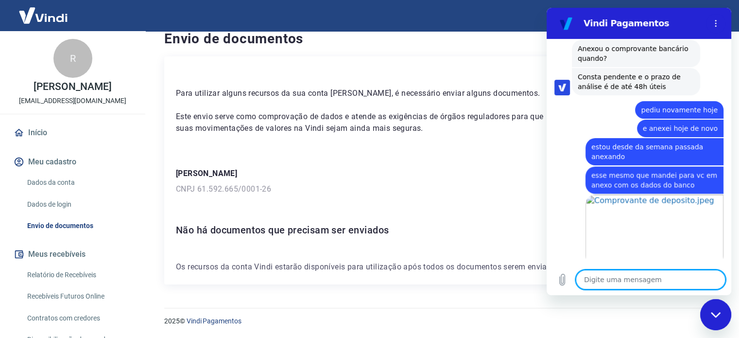
scroll to position [1651, 0]
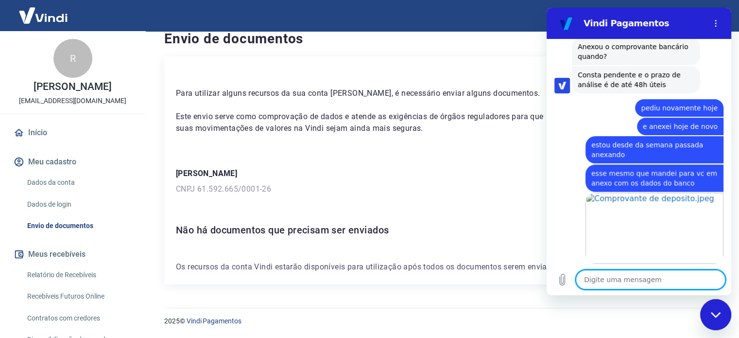
click at [636, 282] on textarea at bounding box center [651, 279] width 150 height 19
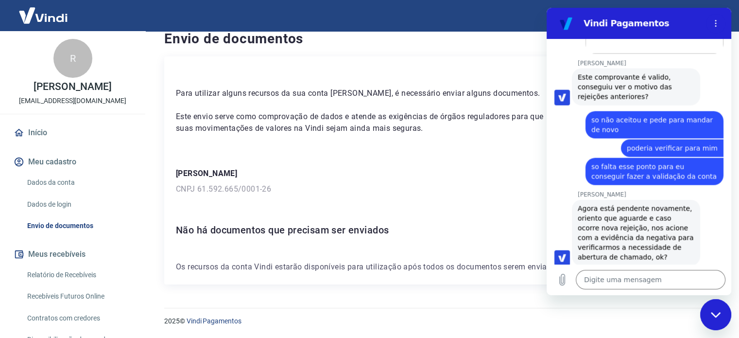
scroll to position [1862, 0]
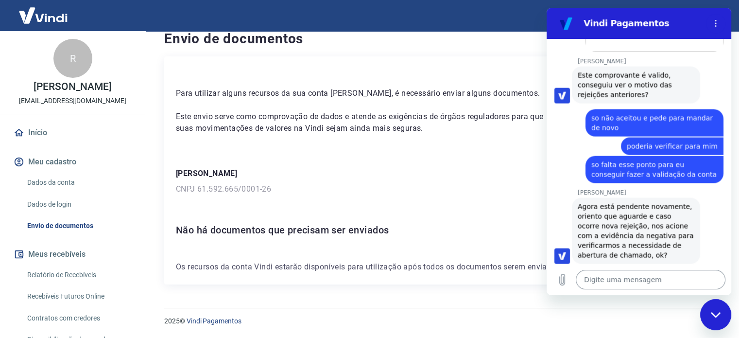
click at [628, 276] on textarea at bounding box center [651, 279] width 150 height 19
click at [562, 279] on icon "Carregar arquivo" at bounding box center [562, 279] width 12 height 12
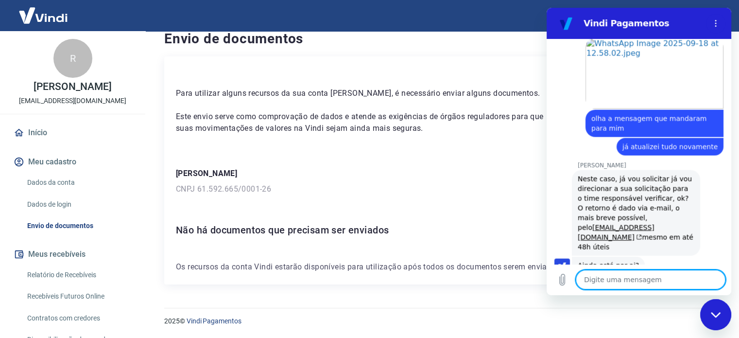
scroll to position [2095, 0]
click at [659, 279] on textarea at bounding box center [651, 279] width 150 height 19
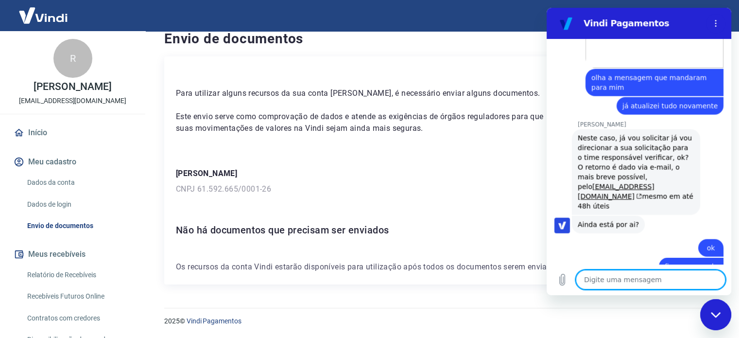
scroll to position [2136, 0]
